Goal: Browse casually: Explore the website without a specific task or goal

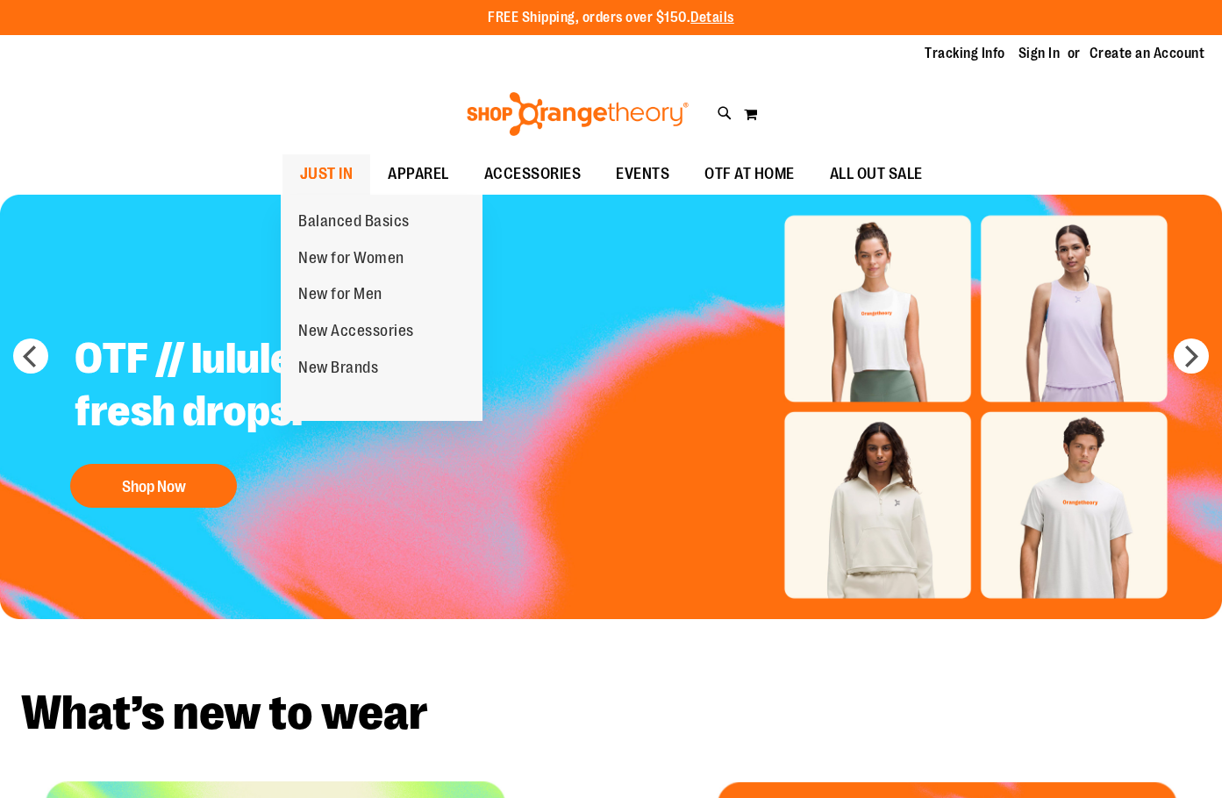
click at [361, 175] on li "JUST IN JUST IN Balanced Basics New for Women New for Men New Accessories New B…" at bounding box center [327, 174] width 89 height 40
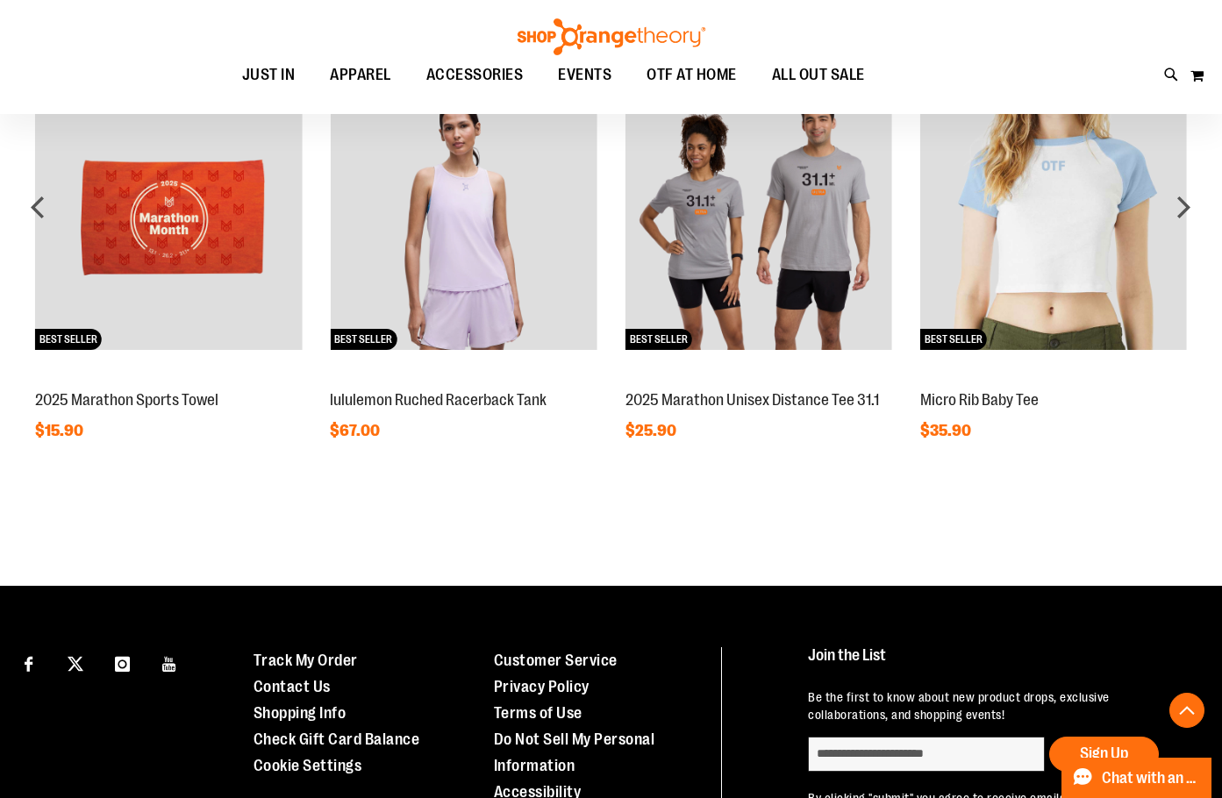
scroll to position [1315, 0]
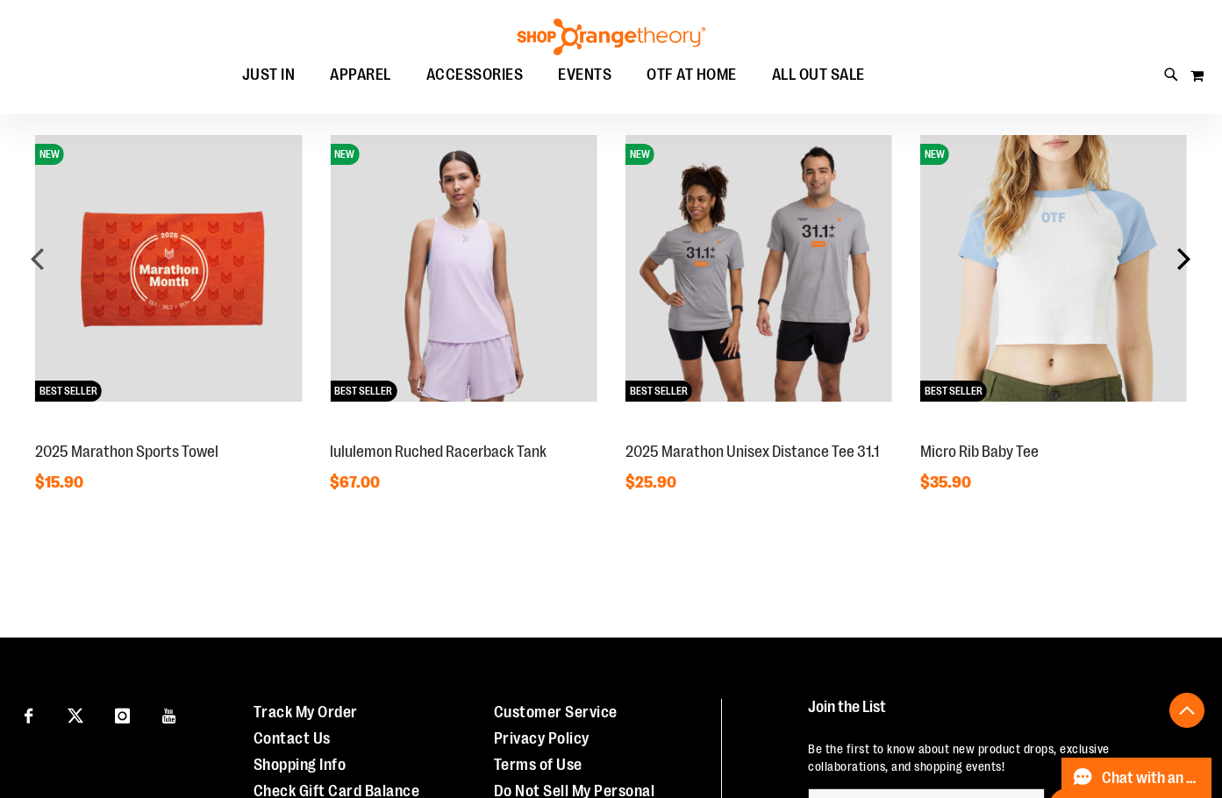
click at [1188, 270] on div "next" at bounding box center [1183, 258] width 35 height 35
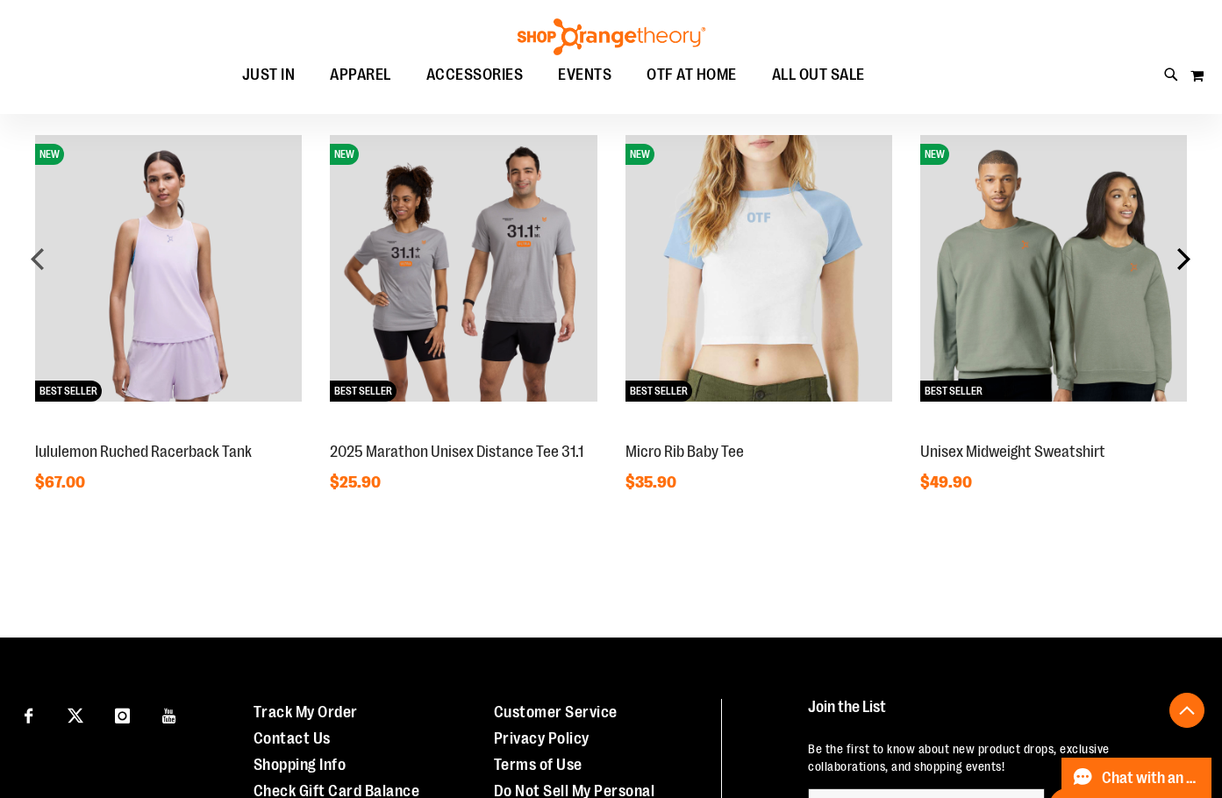
click at [1188, 270] on div "next" at bounding box center [1183, 258] width 35 height 35
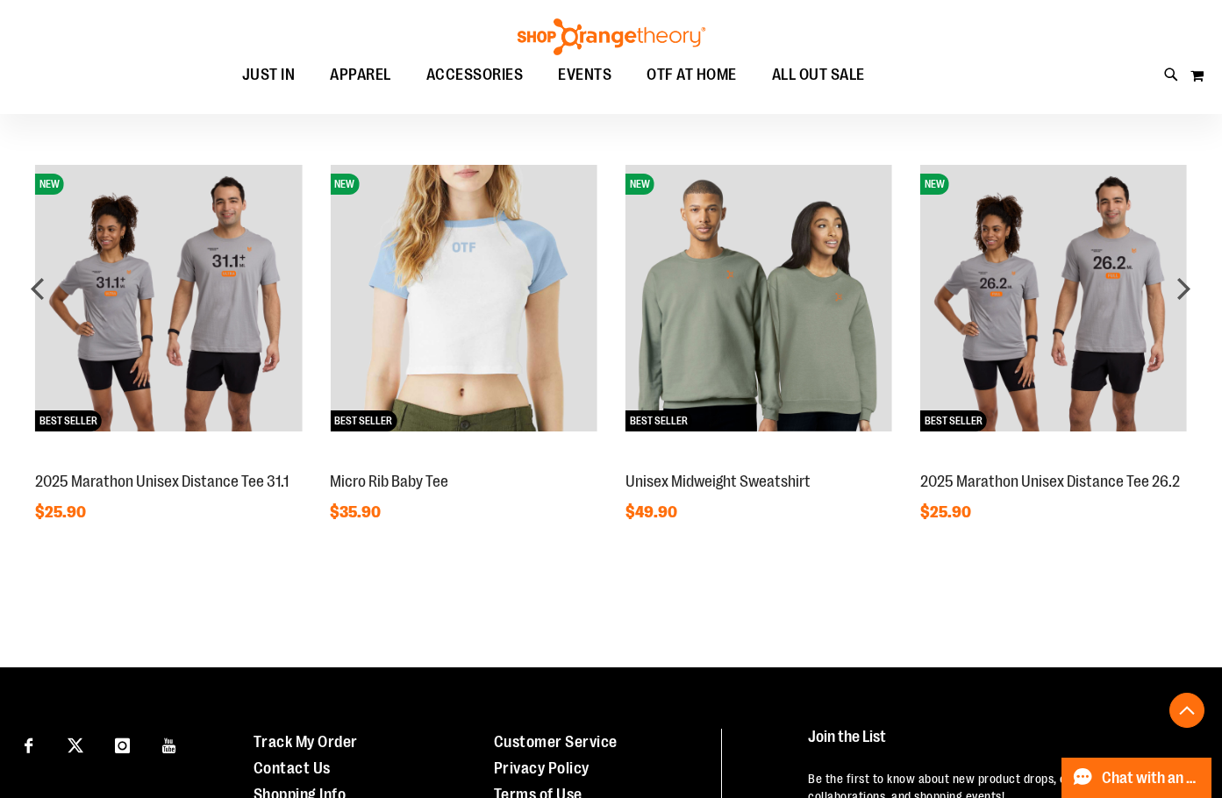
scroll to position [1227, 0]
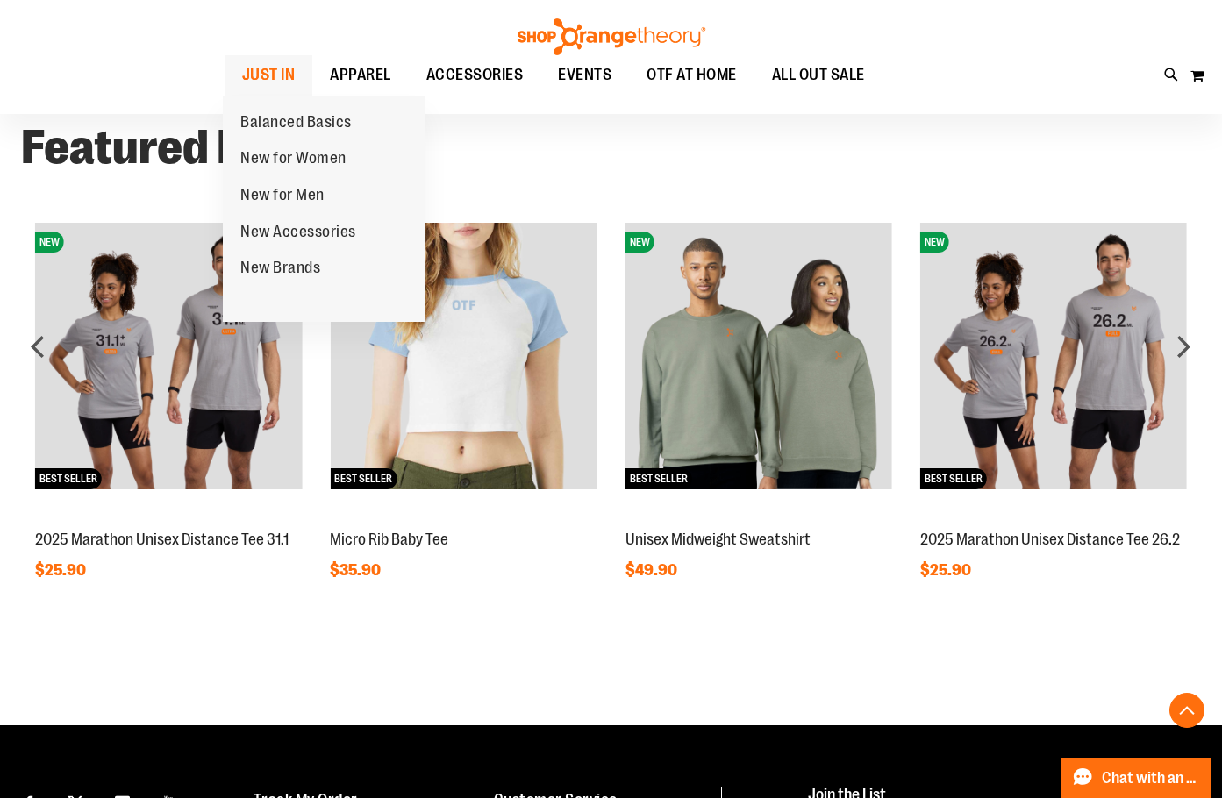
click at [278, 73] on span "JUST IN" at bounding box center [269, 74] width 54 height 39
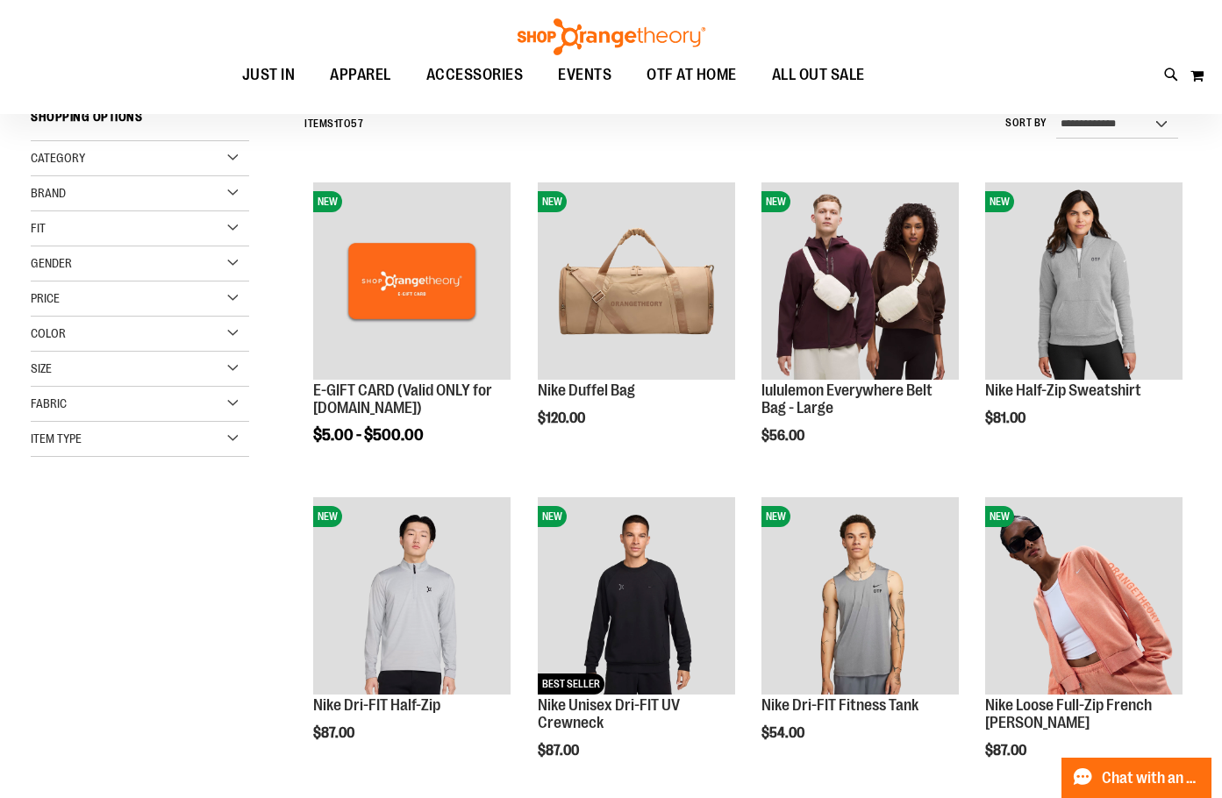
scroll to position [262, 0]
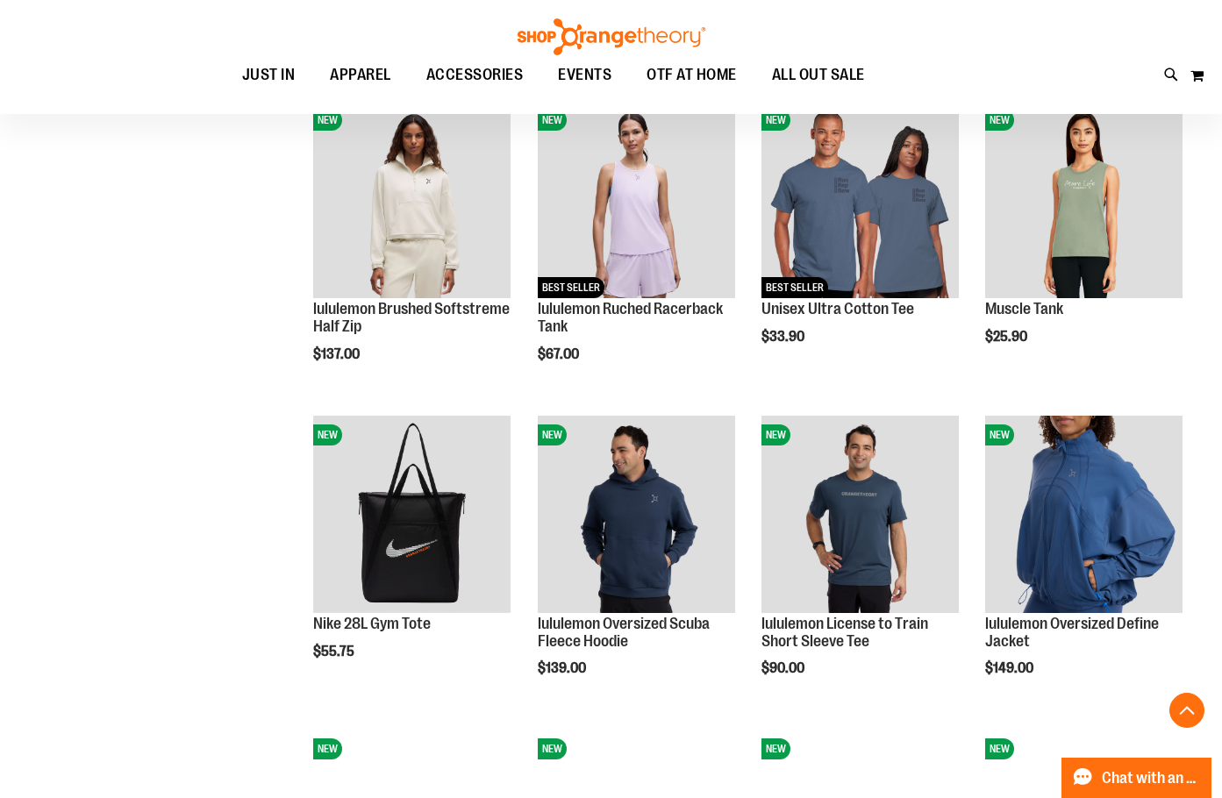
scroll to position [1227, 0]
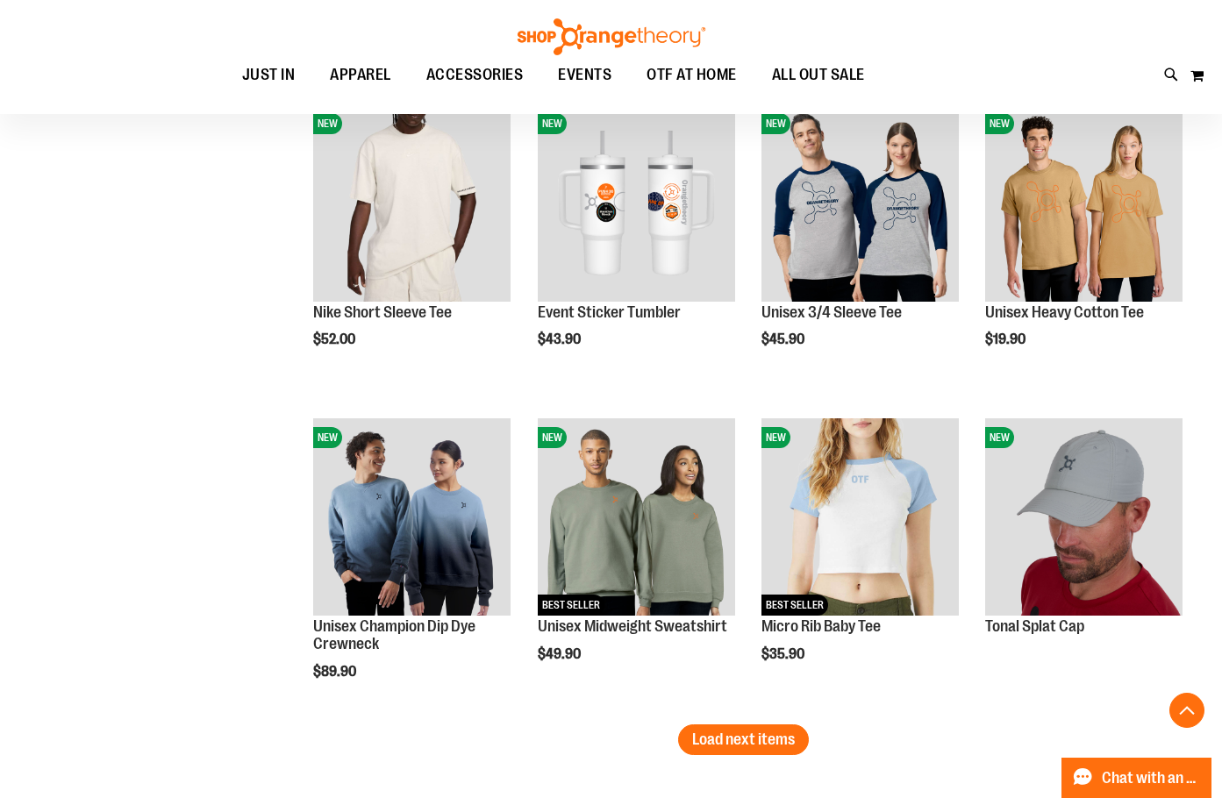
scroll to position [2544, 0]
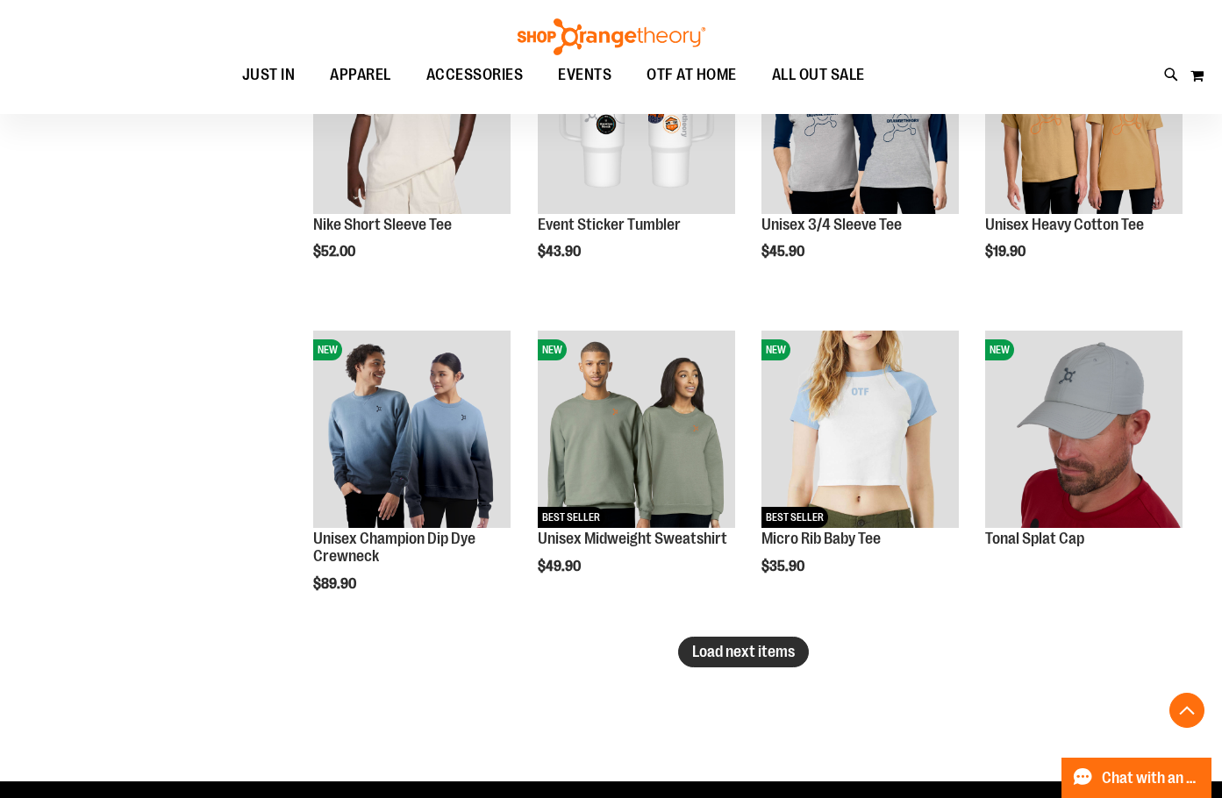
click at [777, 662] on button "Load next items" at bounding box center [743, 652] width 131 height 31
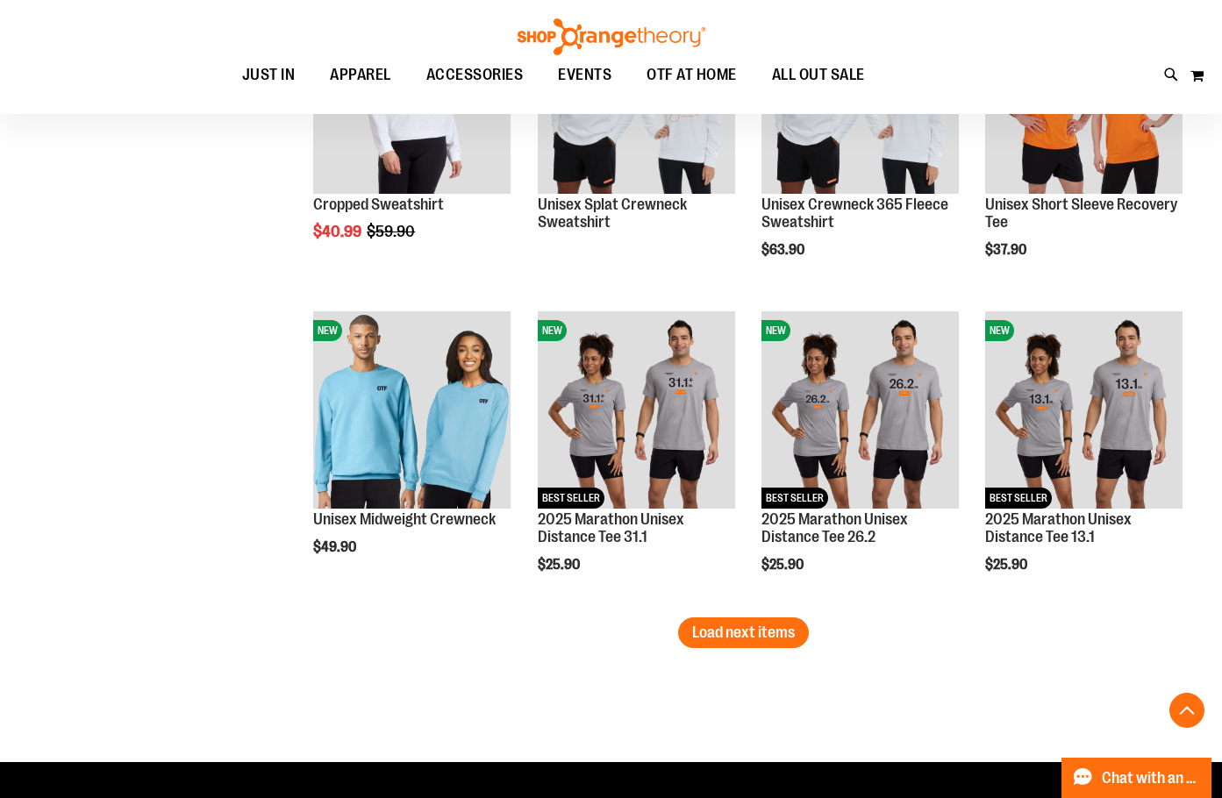
scroll to position [3509, 0]
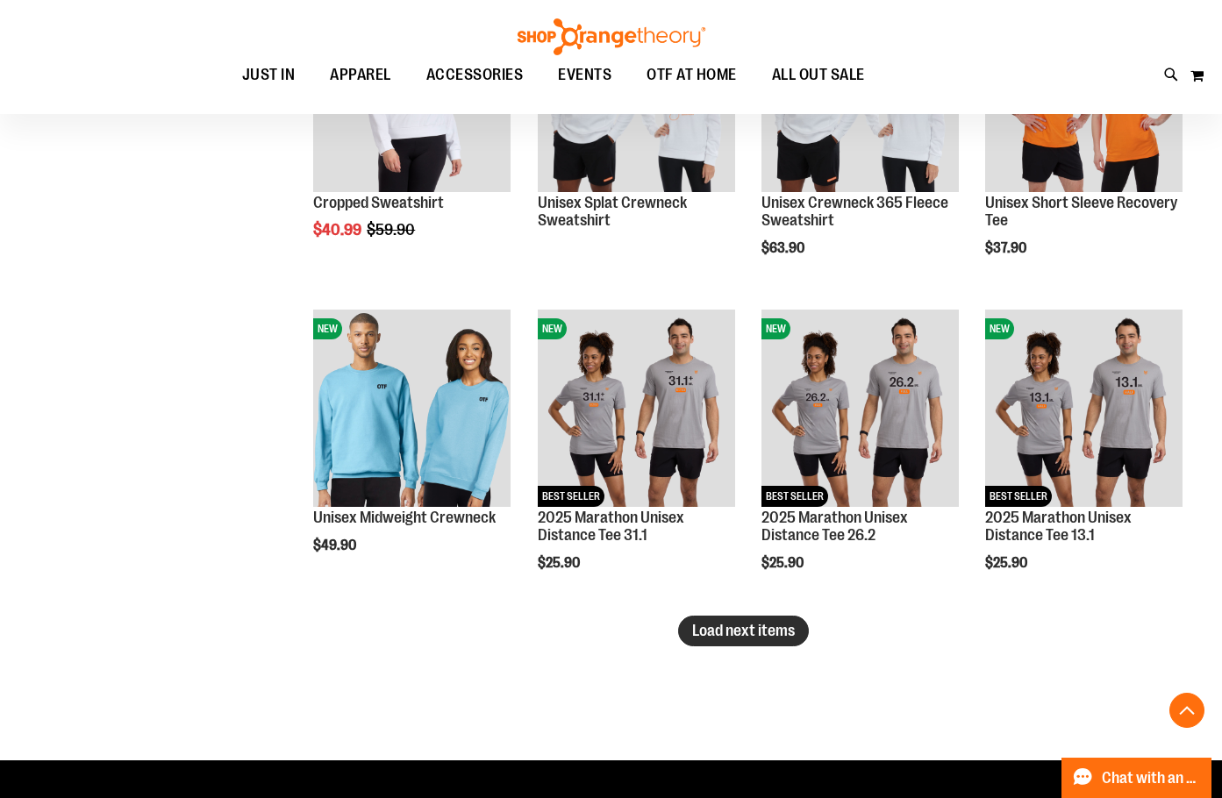
click at [755, 623] on span "Load next items" at bounding box center [743, 631] width 103 height 18
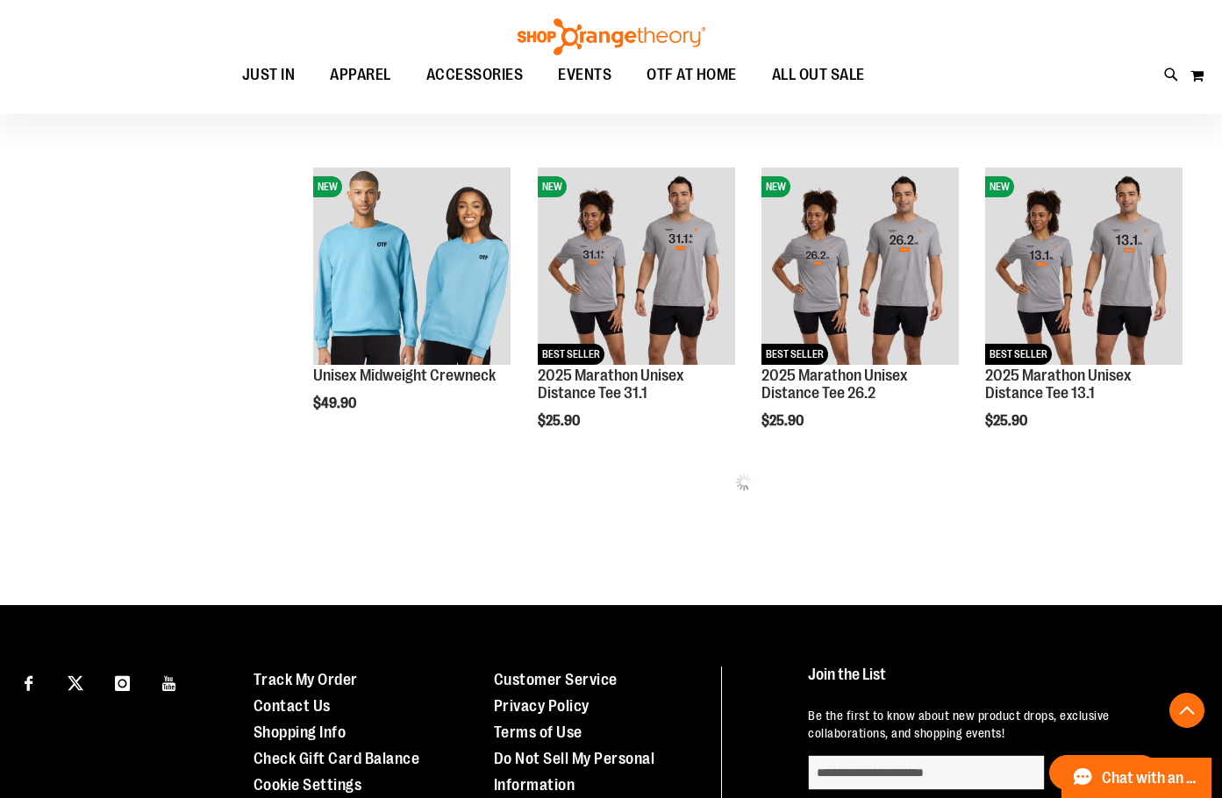
scroll to position [3684, 0]
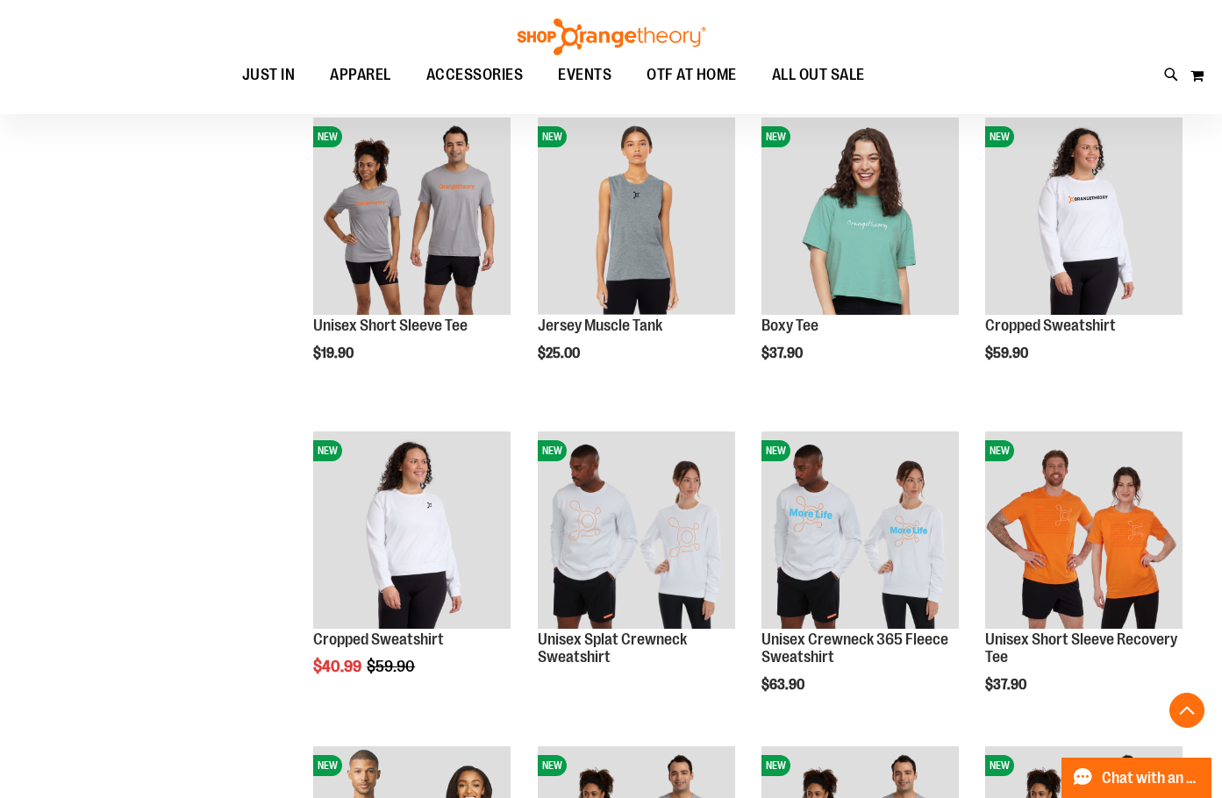
scroll to position [3070, 0]
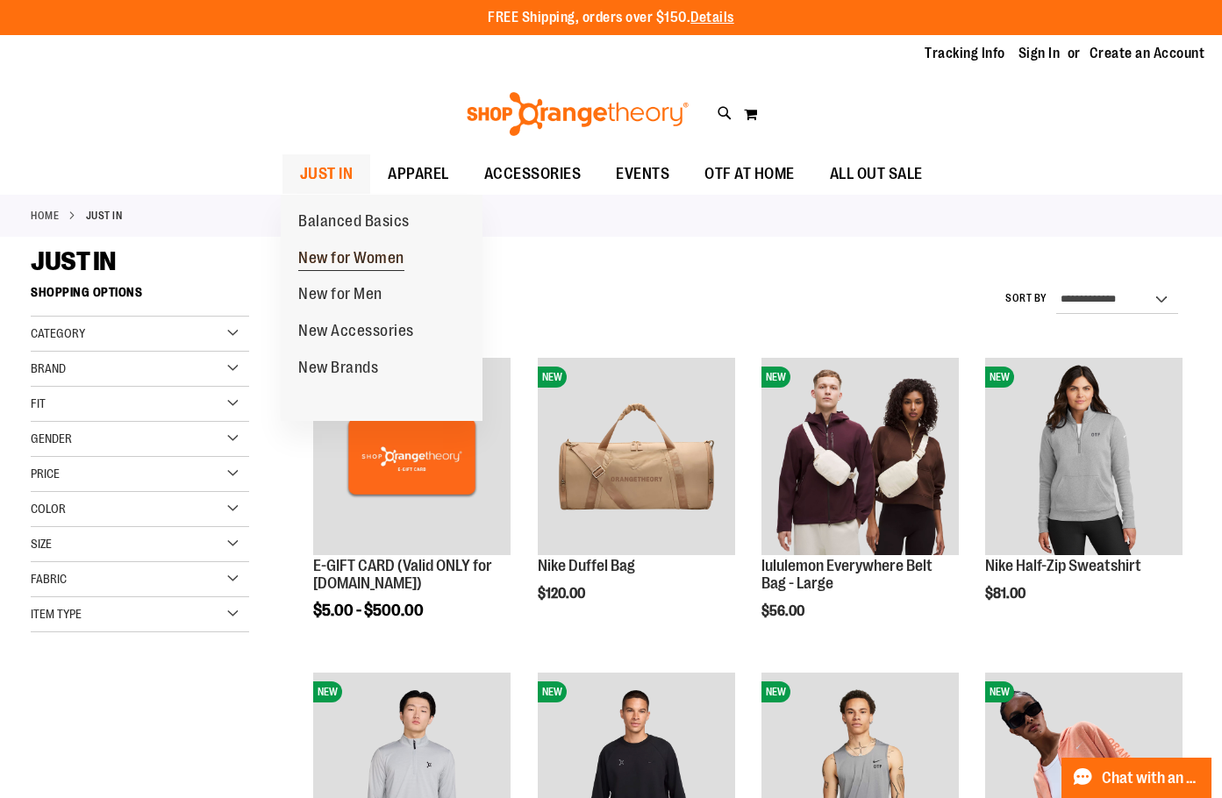
click at [363, 266] on span "New for Women" at bounding box center [351, 260] width 106 height 22
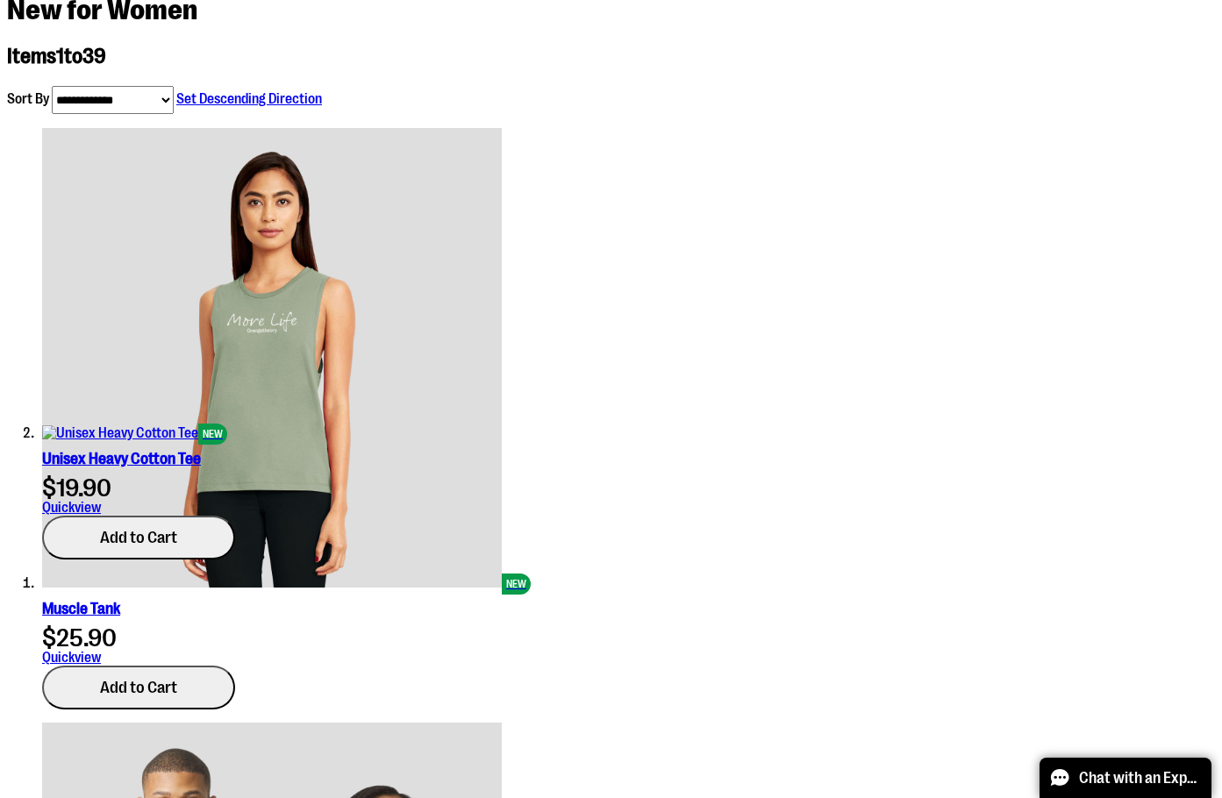
scroll to position [877, 0]
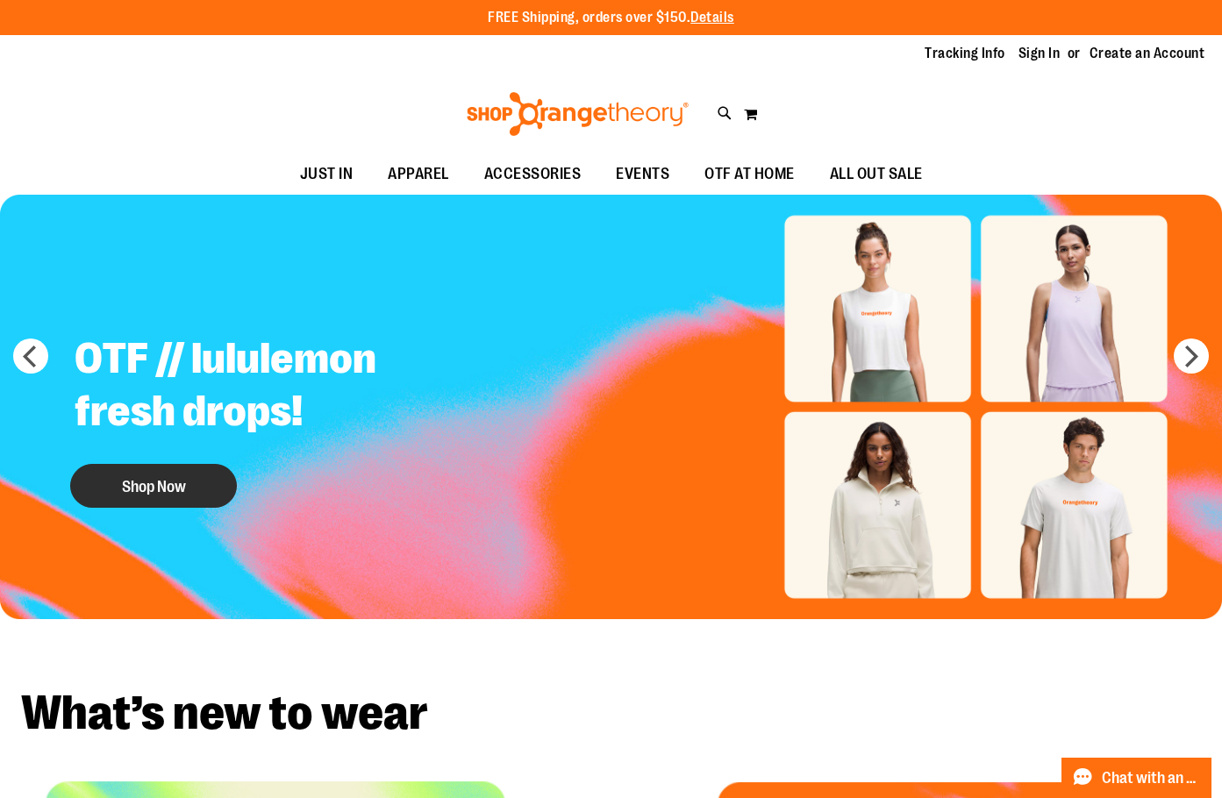
click at [181, 477] on button "Shop Now" at bounding box center [153, 486] width 167 height 44
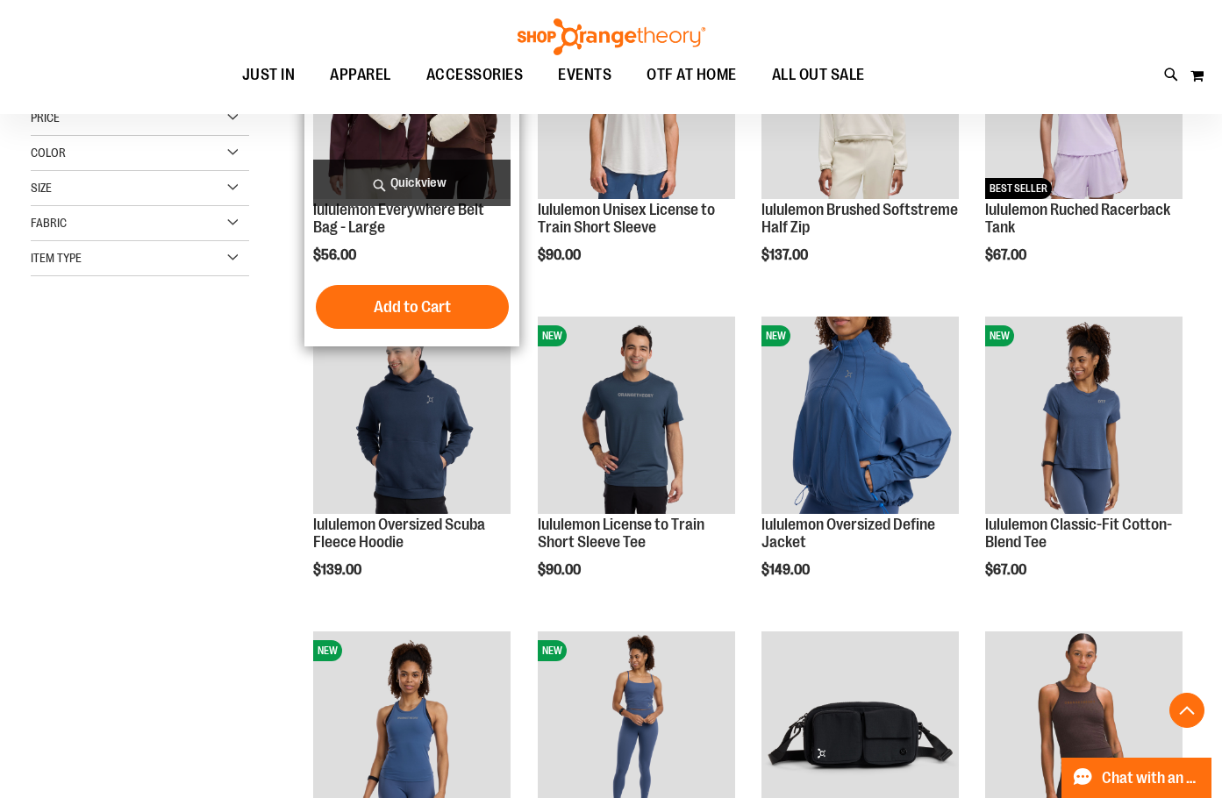
scroll to position [439, 0]
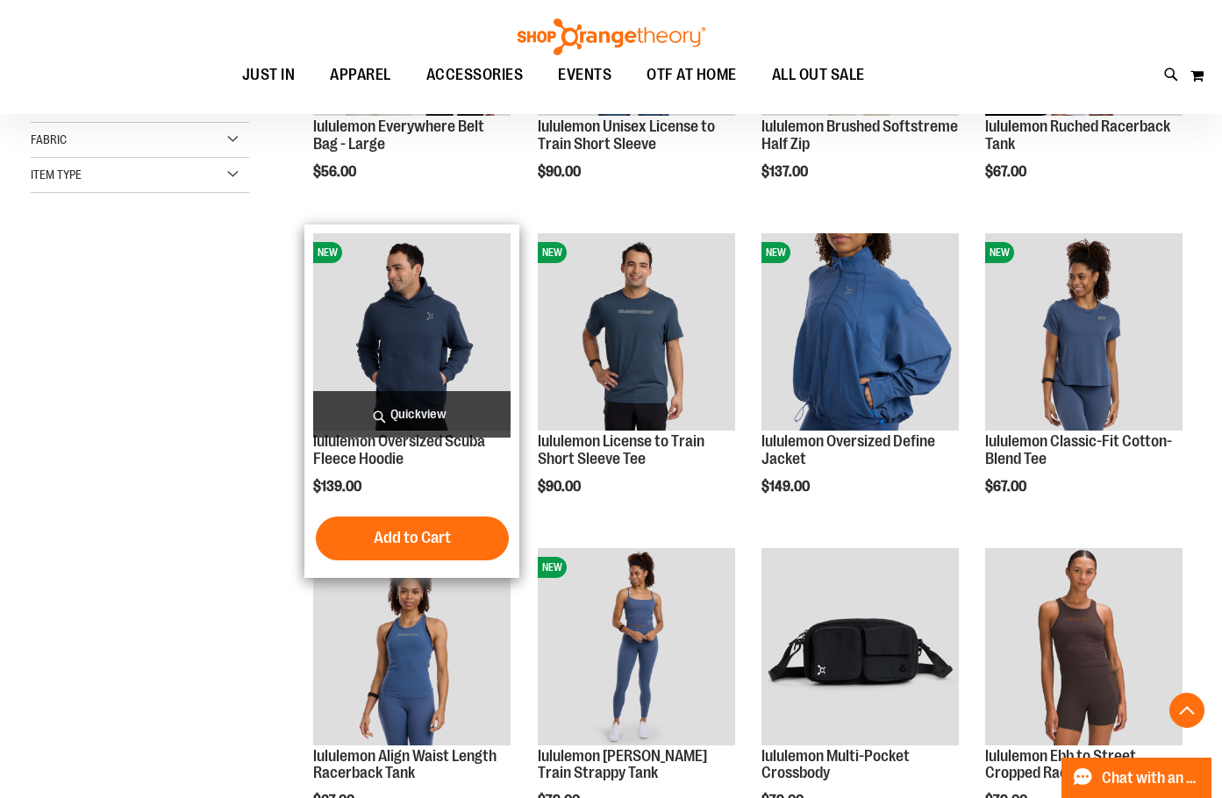
click at [419, 314] on img "product" at bounding box center [411, 331] width 197 height 197
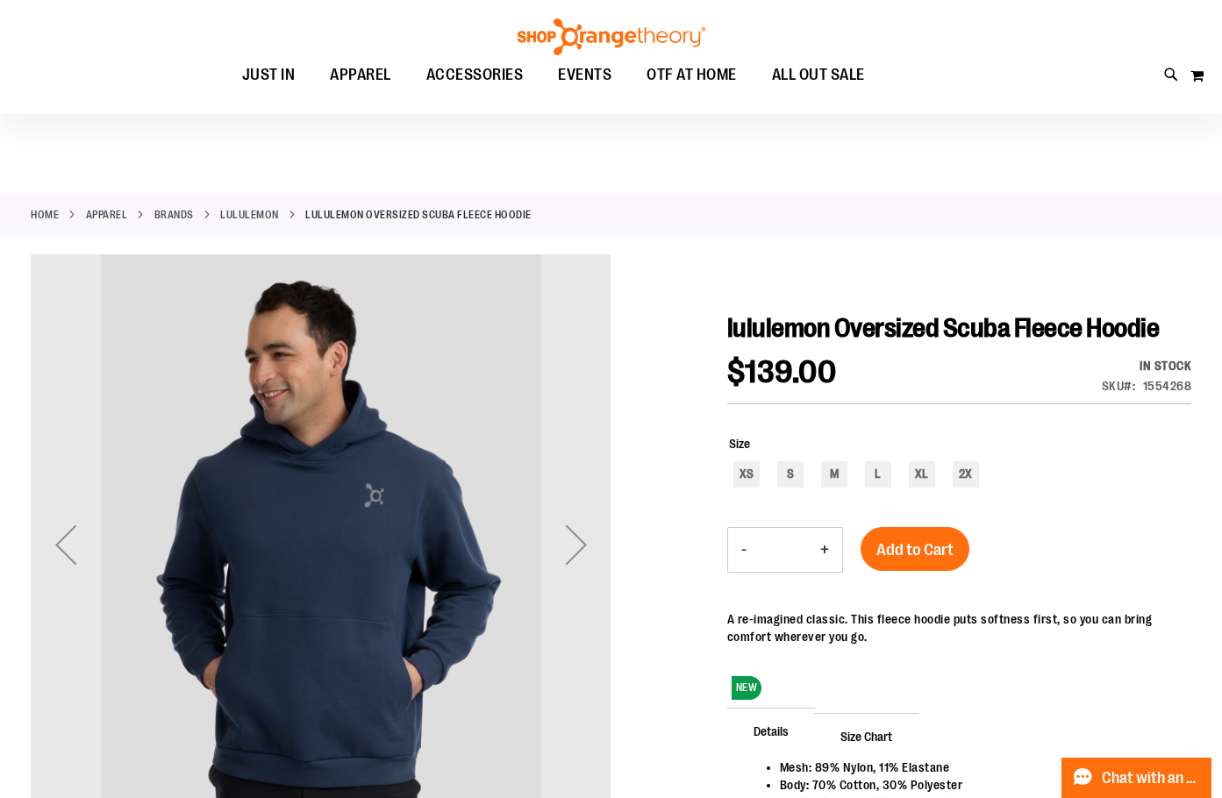
scroll to position [88, 0]
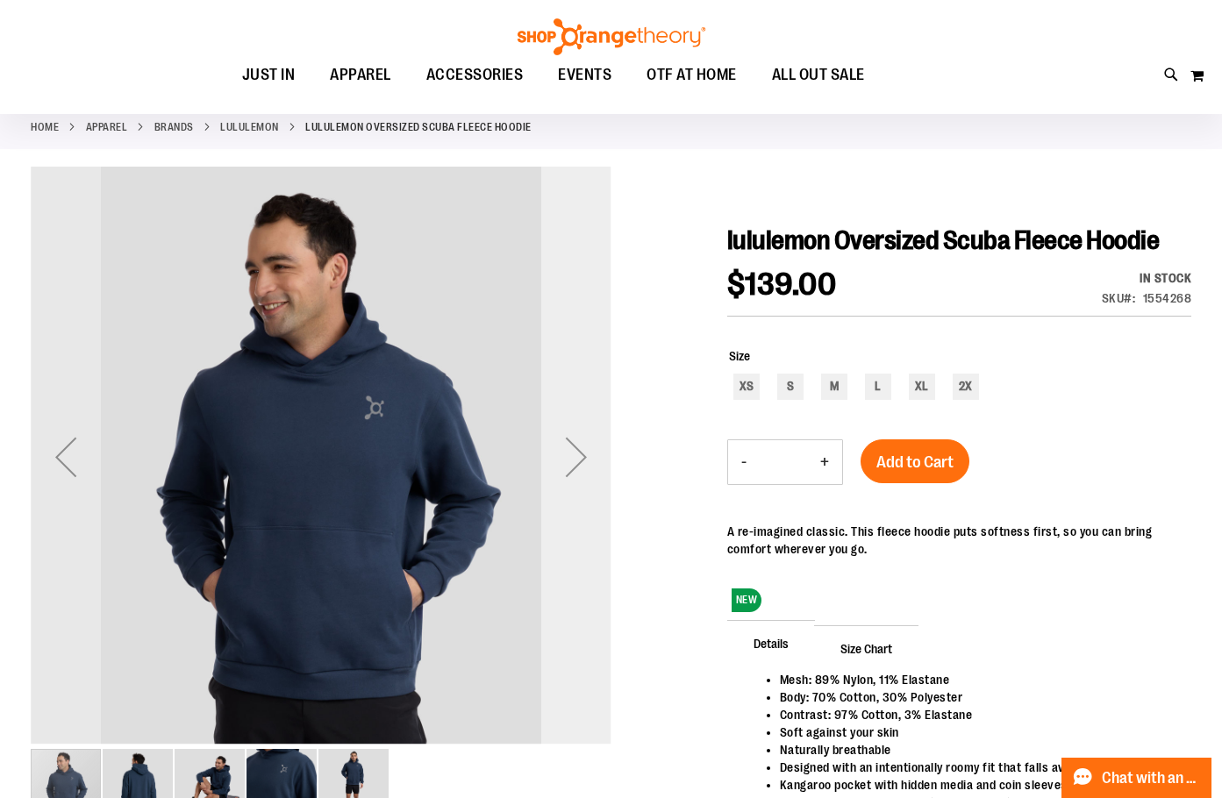
click at [601, 469] on div "Next" at bounding box center [576, 457] width 70 height 70
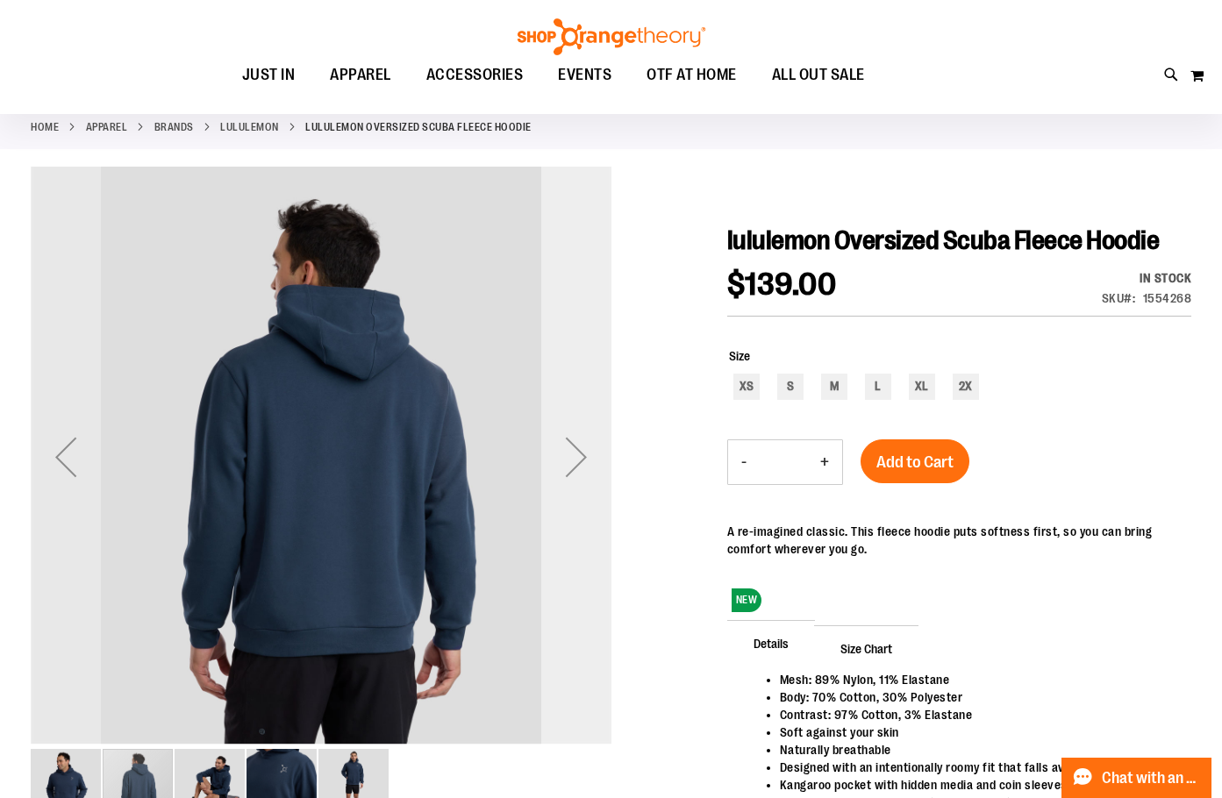
click at [587, 473] on div "Next" at bounding box center [576, 457] width 70 height 70
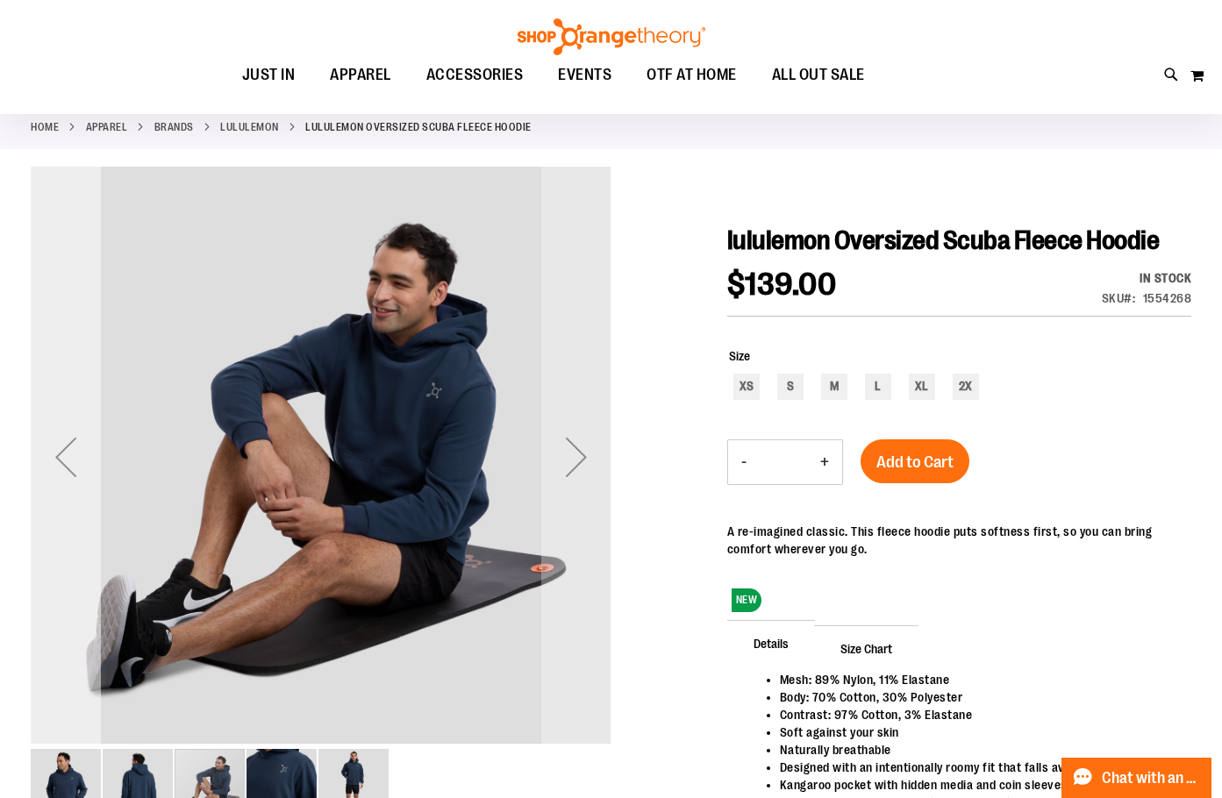
click at [43, 497] on div "Previous" at bounding box center [66, 457] width 70 height 581
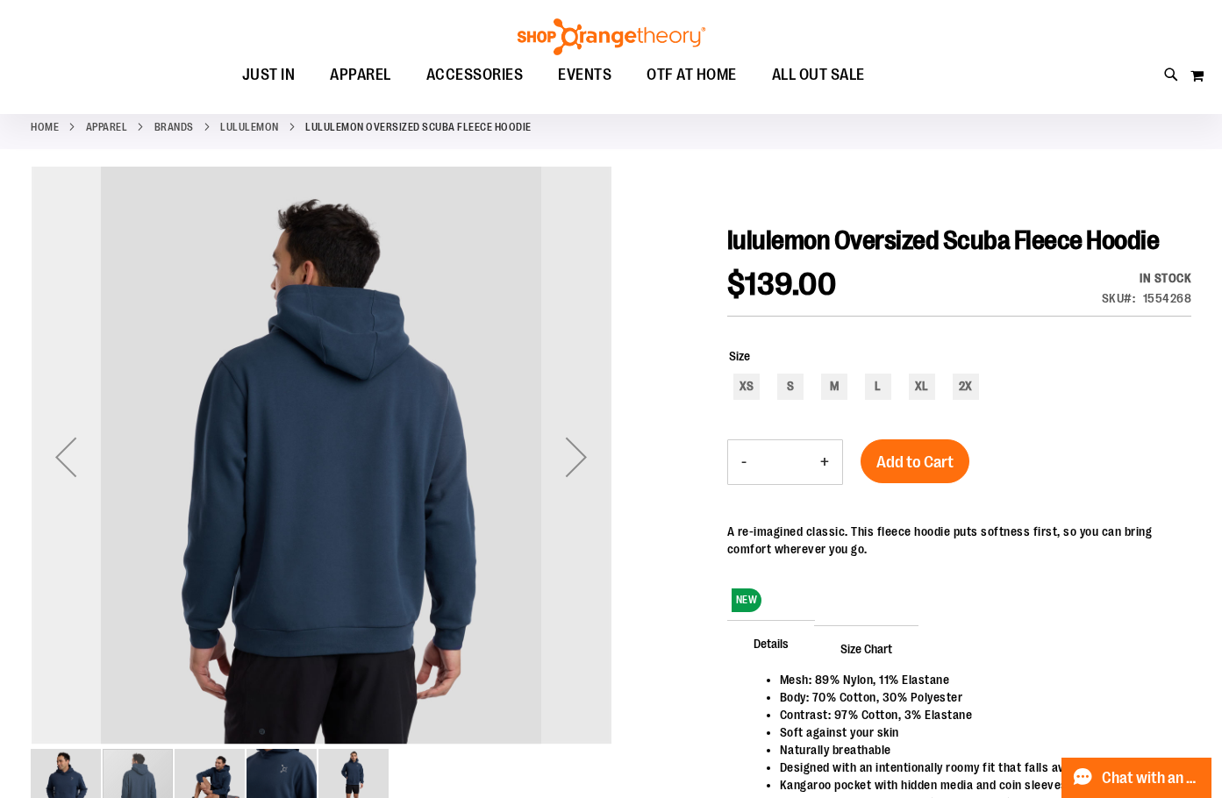
click at [47, 492] on div "Previous" at bounding box center [66, 457] width 70 height 581
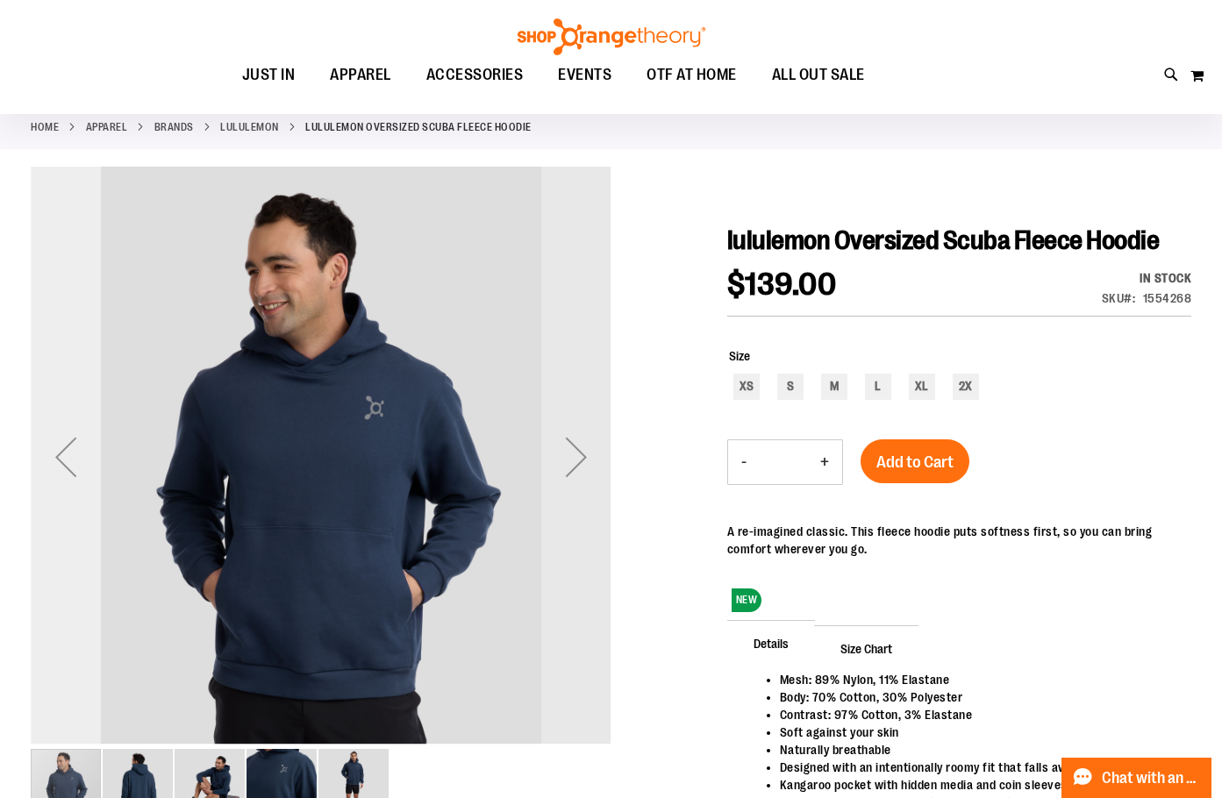
click at [77, 493] on div "Previous" at bounding box center [66, 457] width 70 height 581
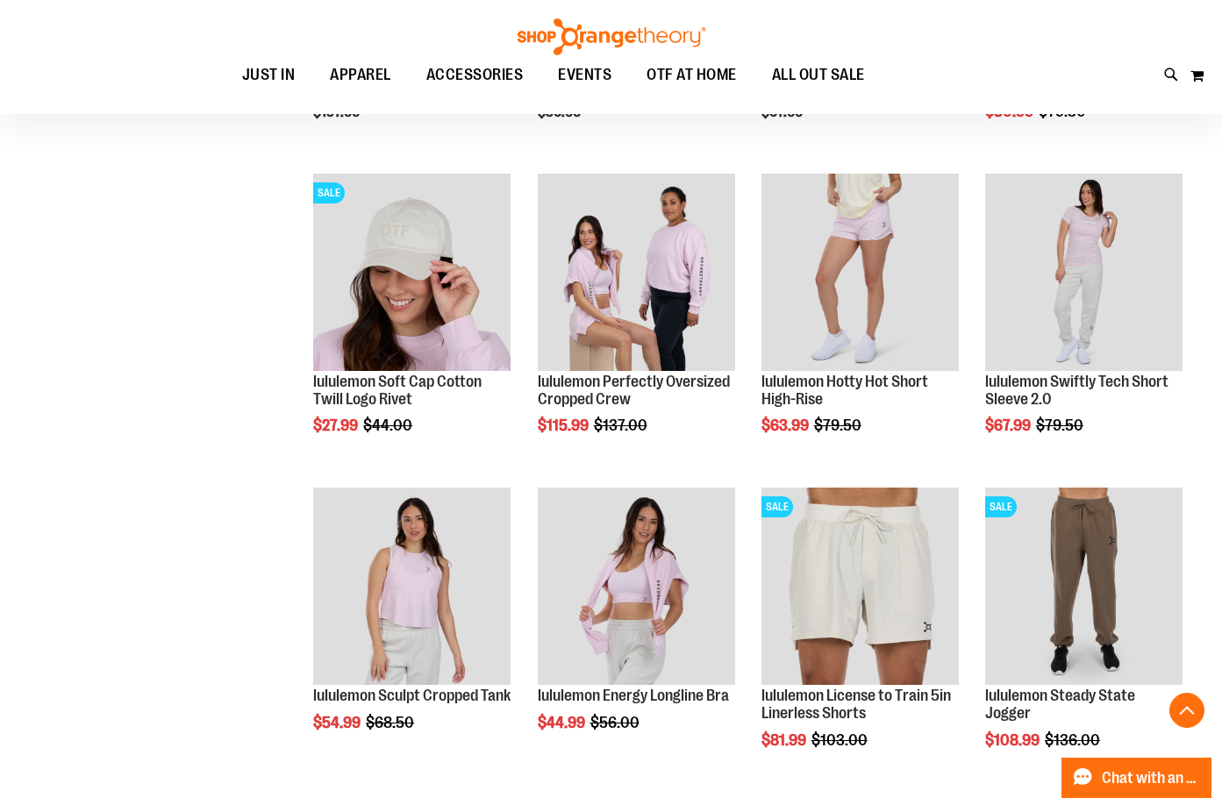
scroll to position [1415, 0]
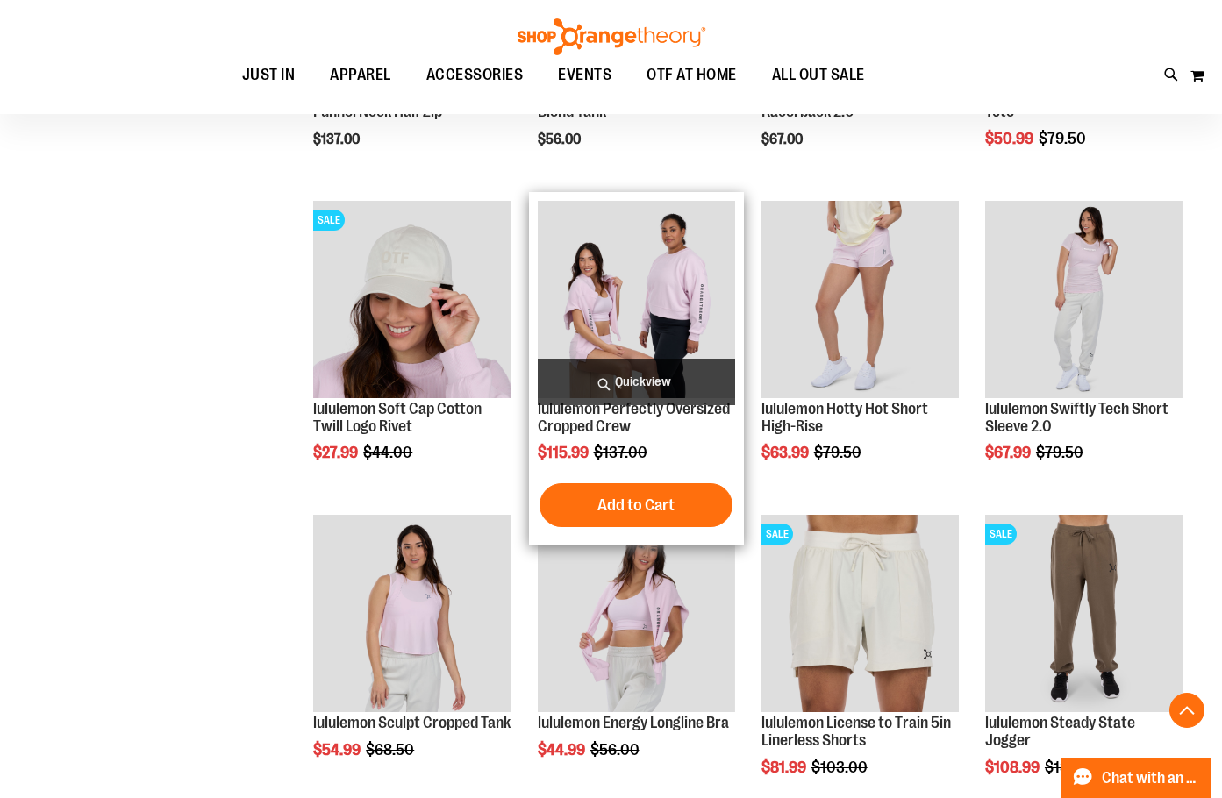
click at [628, 336] on img "product" at bounding box center [636, 299] width 197 height 197
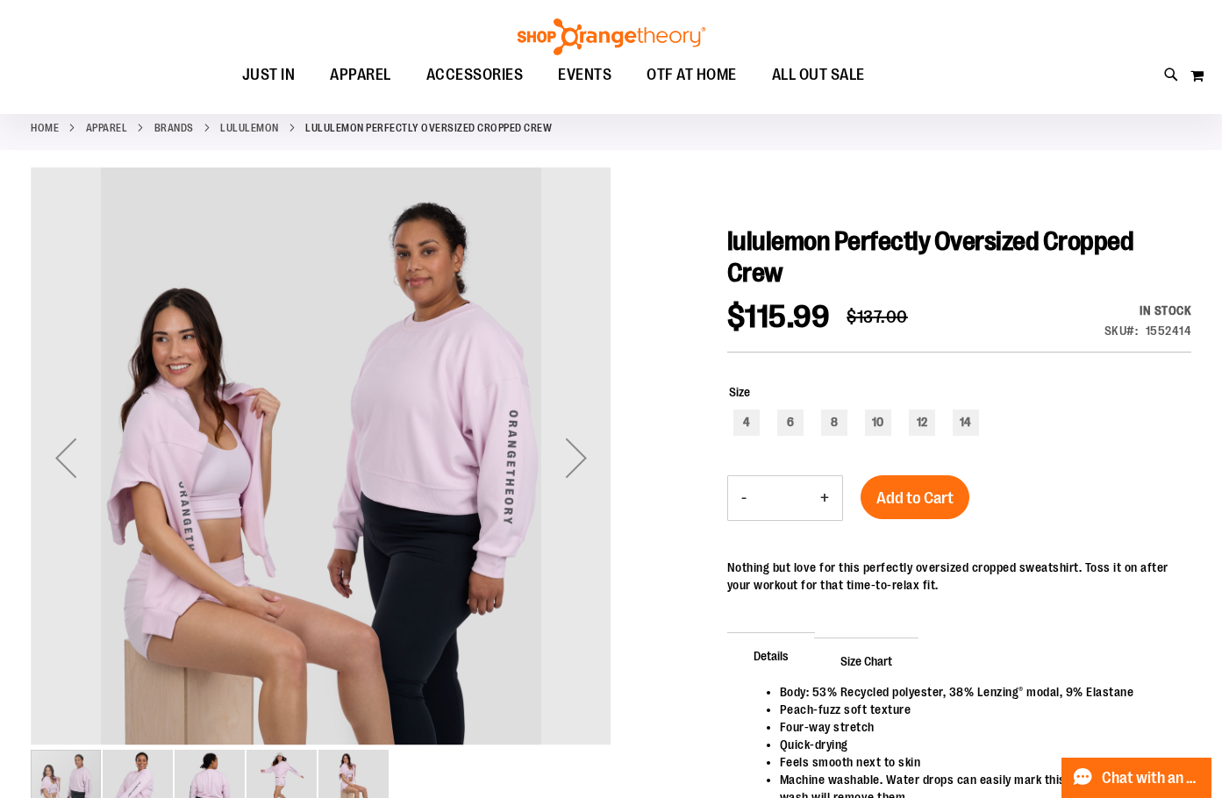
scroll to position [262, 0]
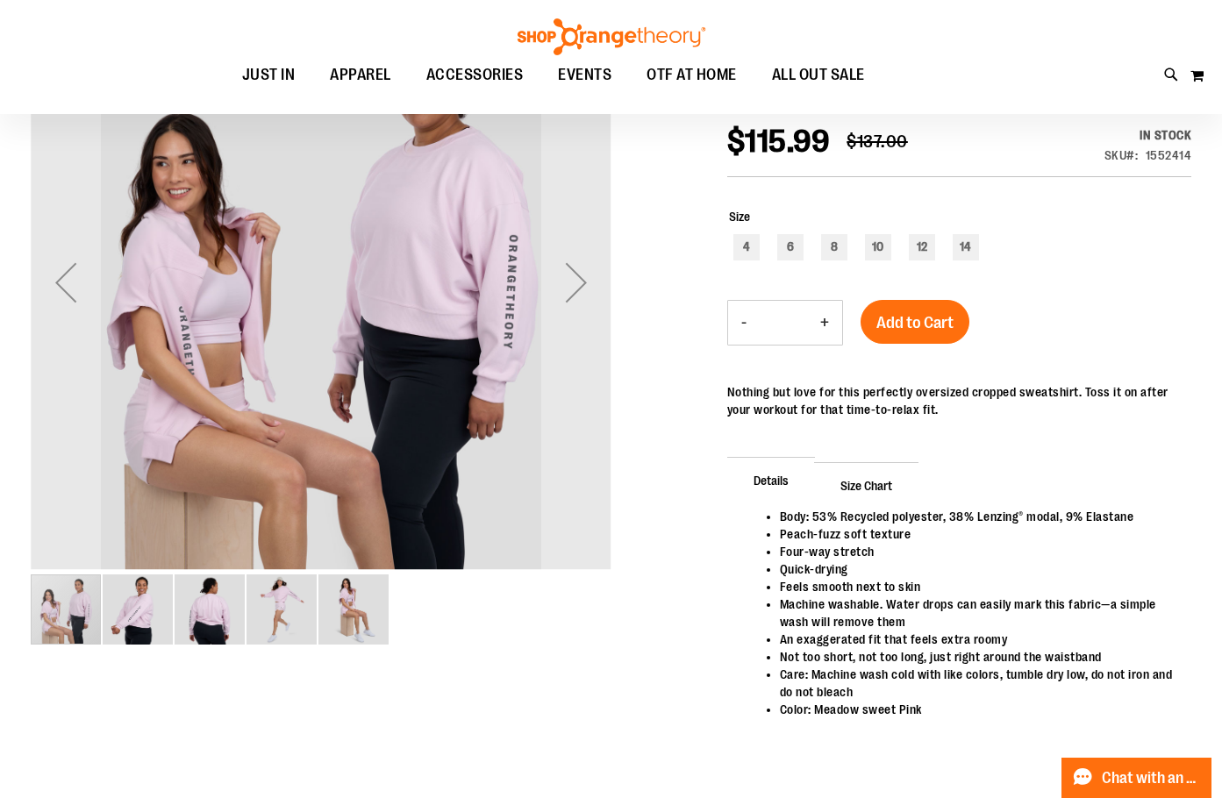
click at [105, 609] on img "image 2 of 5" at bounding box center [138, 610] width 70 height 70
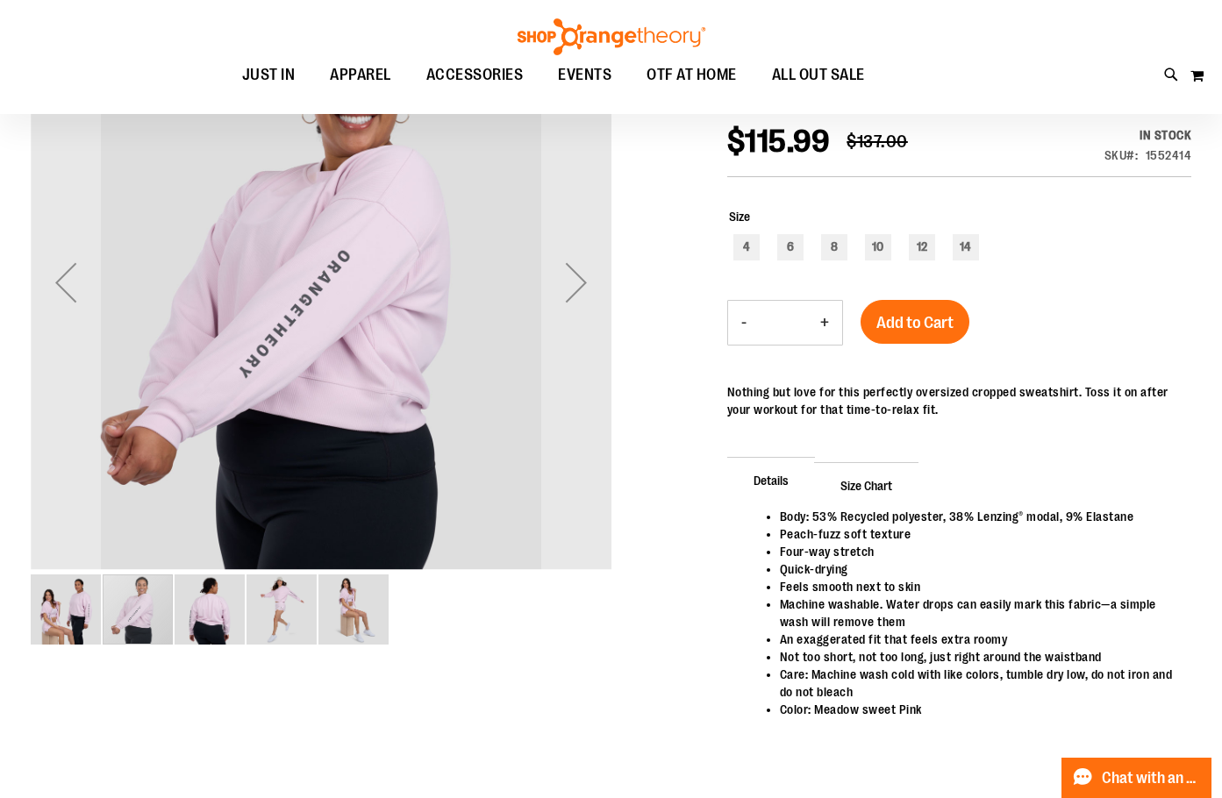
click at [220, 622] on img "image 3 of 5" at bounding box center [210, 610] width 70 height 70
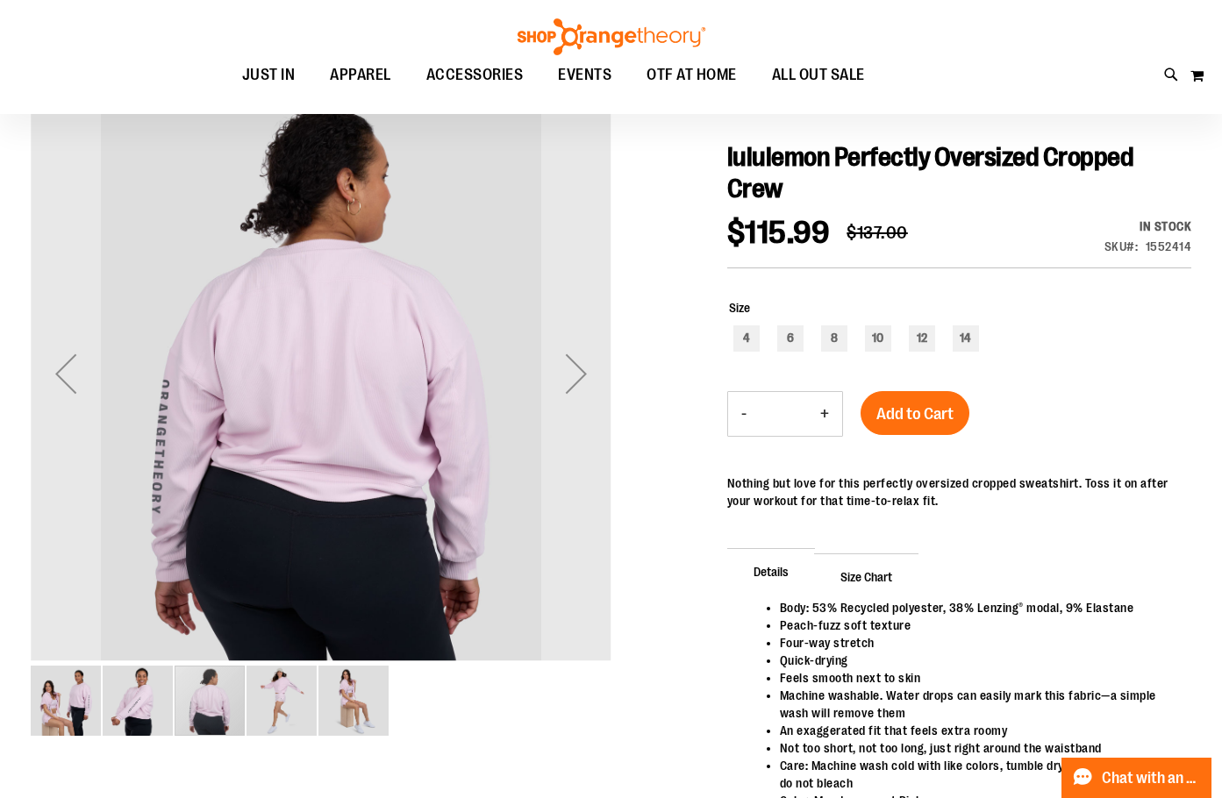
scroll to position [175, 0]
